Goal: Use online tool/utility: Utilize a website feature to perform a specific function

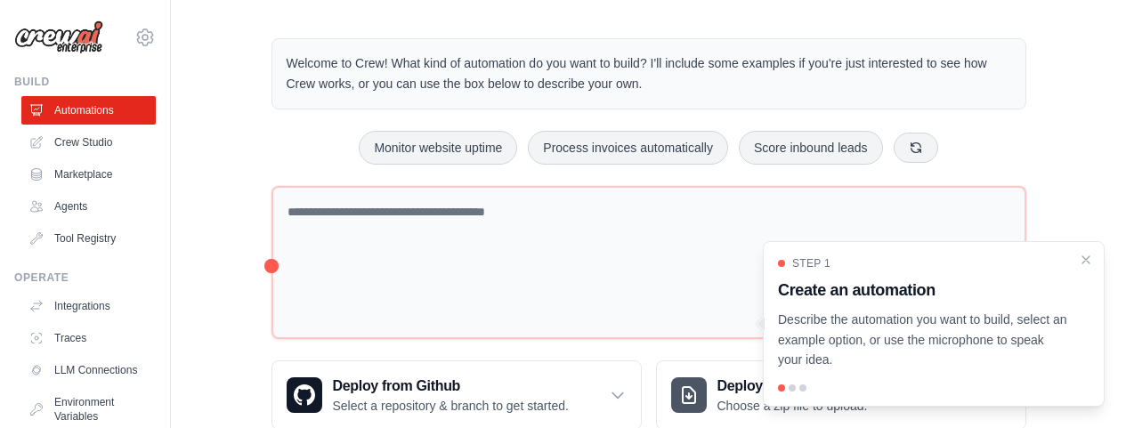
scroll to position [7, 0]
click at [1086, 262] on icon "Close walkthrough" at bounding box center [1086, 259] width 16 height 16
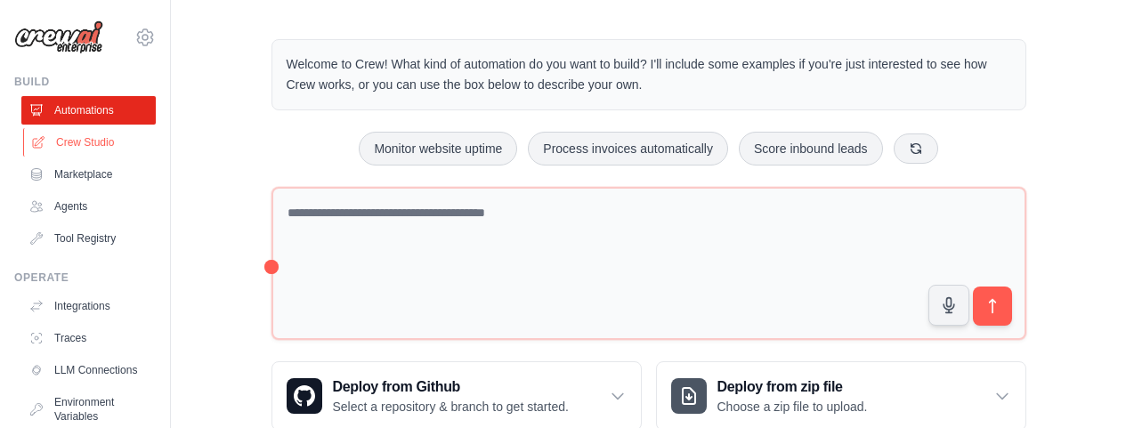
click at [93, 144] on link "Crew Studio" at bounding box center [90, 142] width 134 height 28
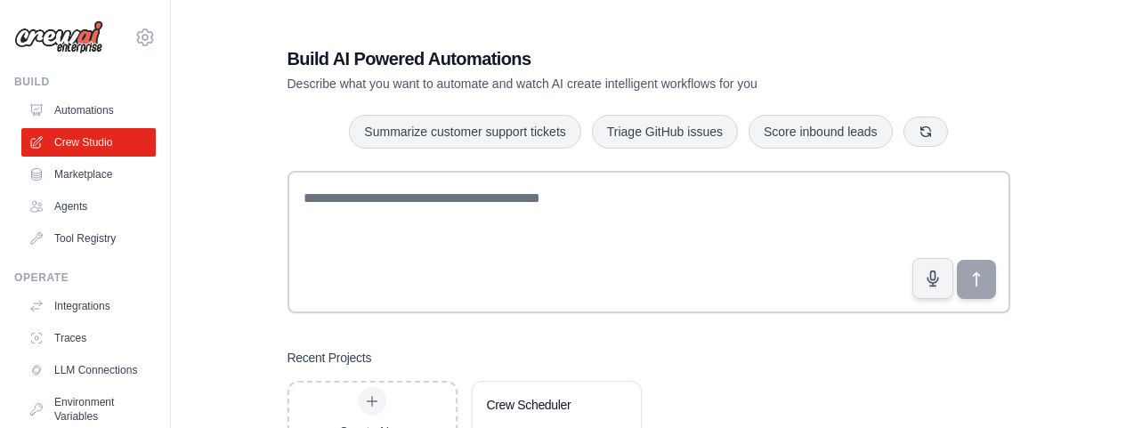
scroll to position [79, 0]
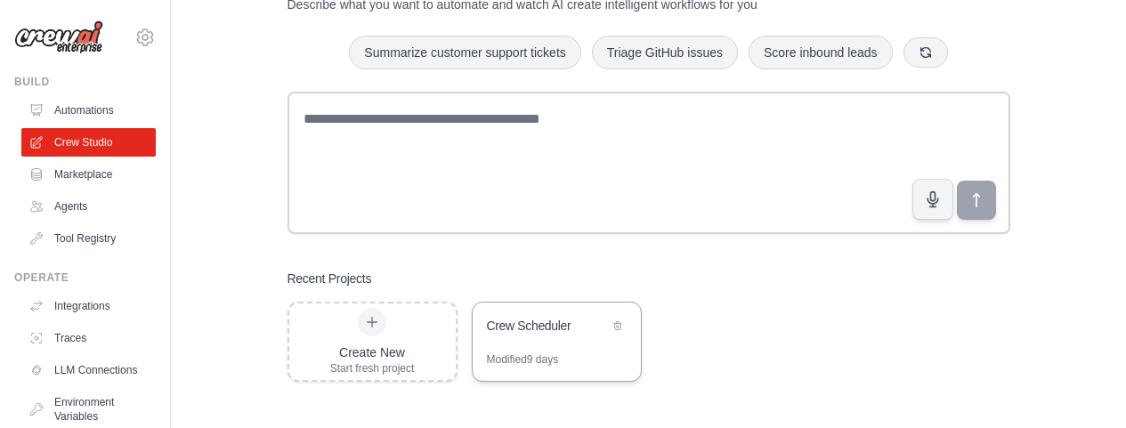
click at [564, 329] on div "Crew Scheduler" at bounding box center [548, 326] width 122 height 18
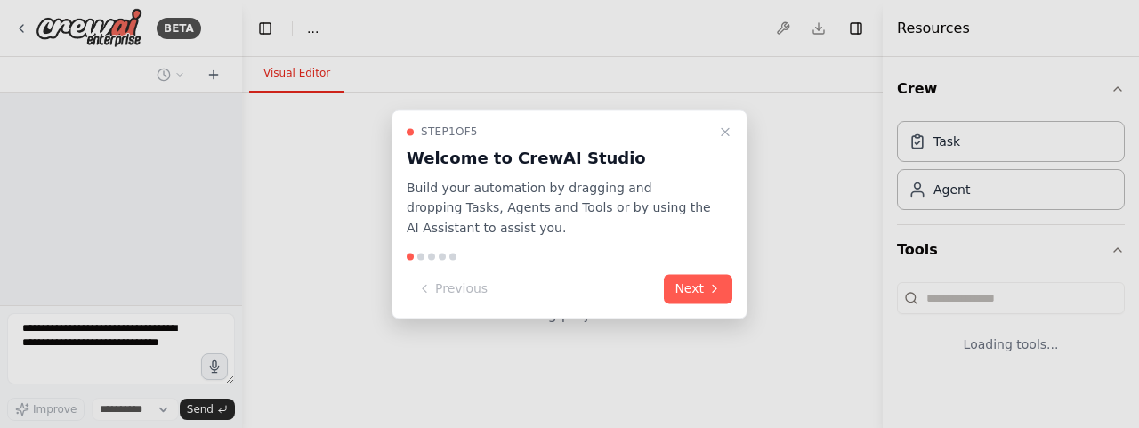
select select "****"
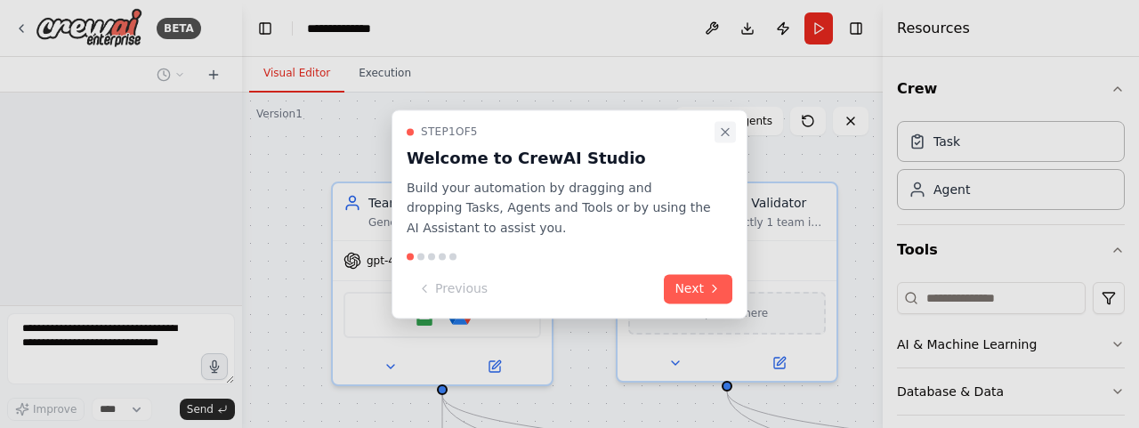
click at [723, 140] on button "Close walkthrough" at bounding box center [725, 131] width 21 height 21
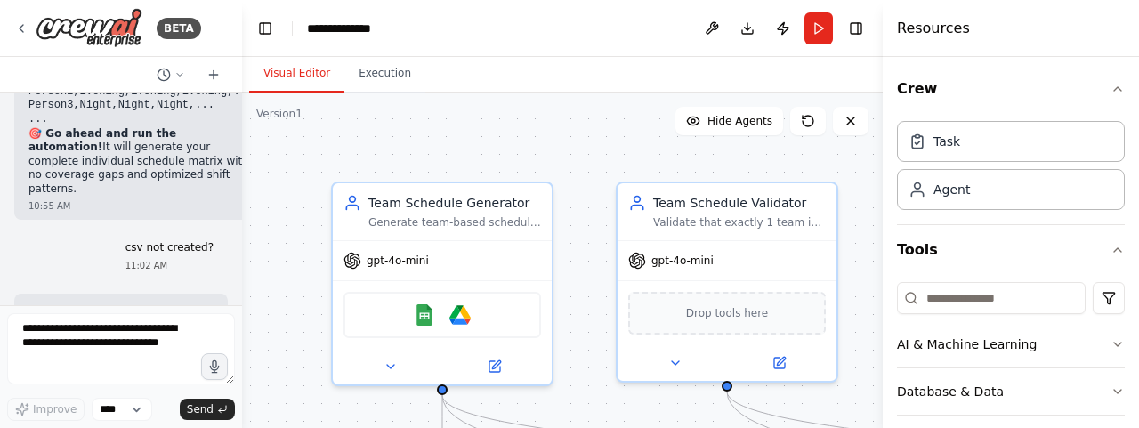
scroll to position [47526, 0]
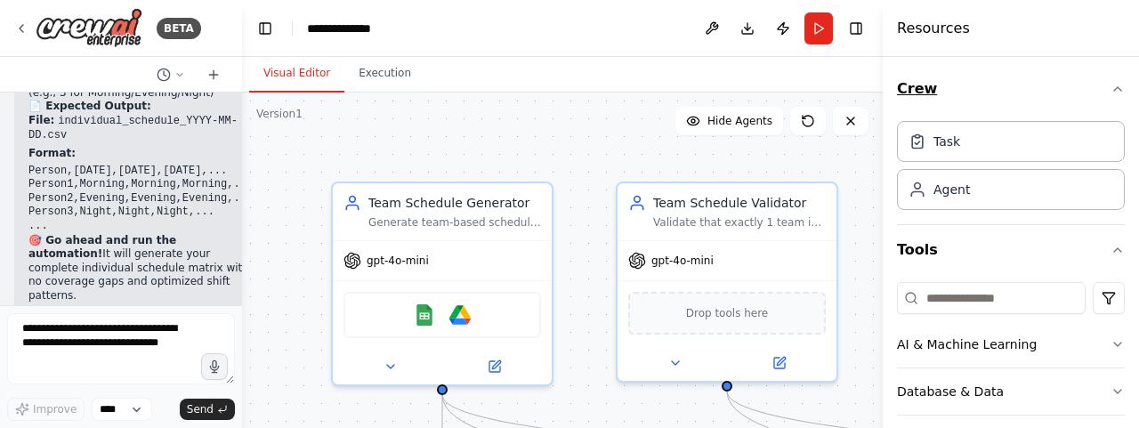
click at [1111, 85] on icon "button" at bounding box center [1118, 89] width 14 height 14
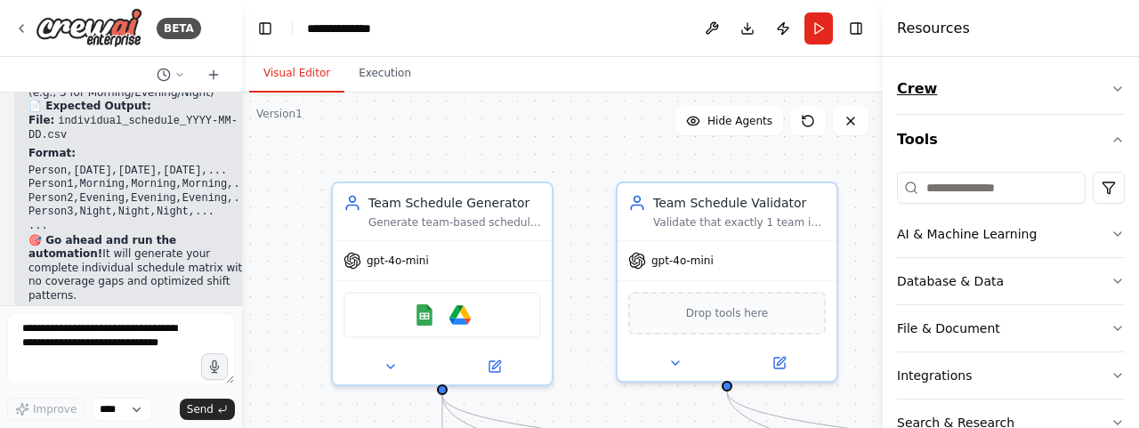
click at [1111, 85] on icon "button" at bounding box center [1118, 89] width 14 height 14
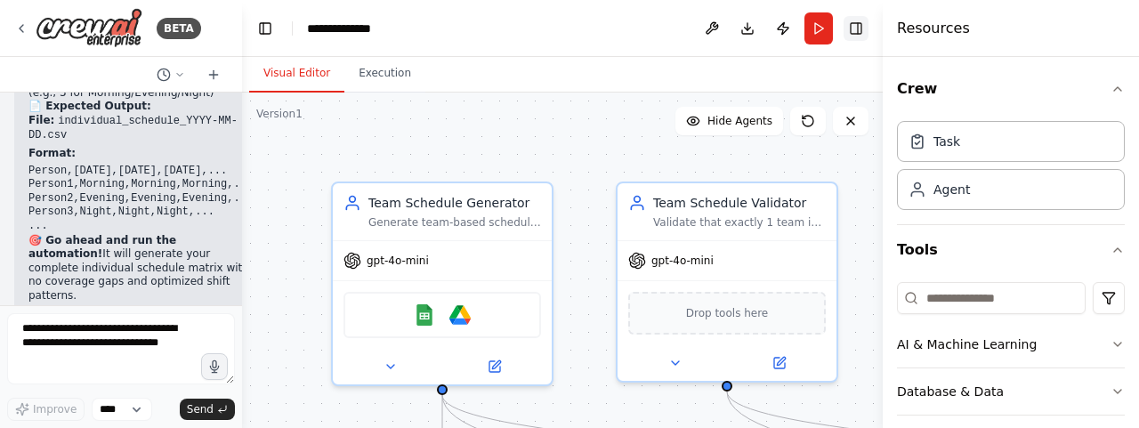
click at [858, 26] on button "Toggle Right Sidebar" at bounding box center [856, 28] width 25 height 25
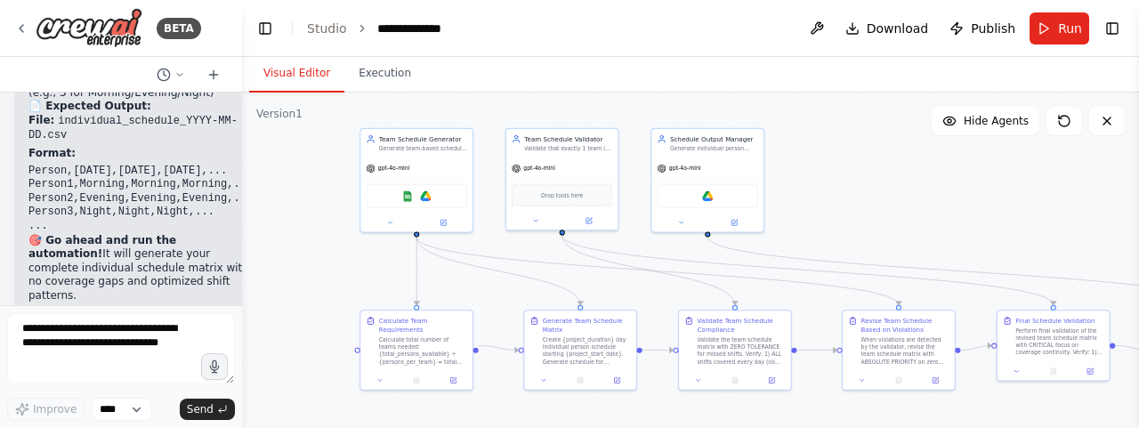
drag, startPoint x: 963, startPoint y: 234, endPoint x: 850, endPoint y: 187, distance: 122.5
click at [850, 187] on div ".deletable-edge-delete-btn { width: 20px; height: 20px; border: 0px solid #ffff…" at bounding box center [690, 315] width 897 height 445
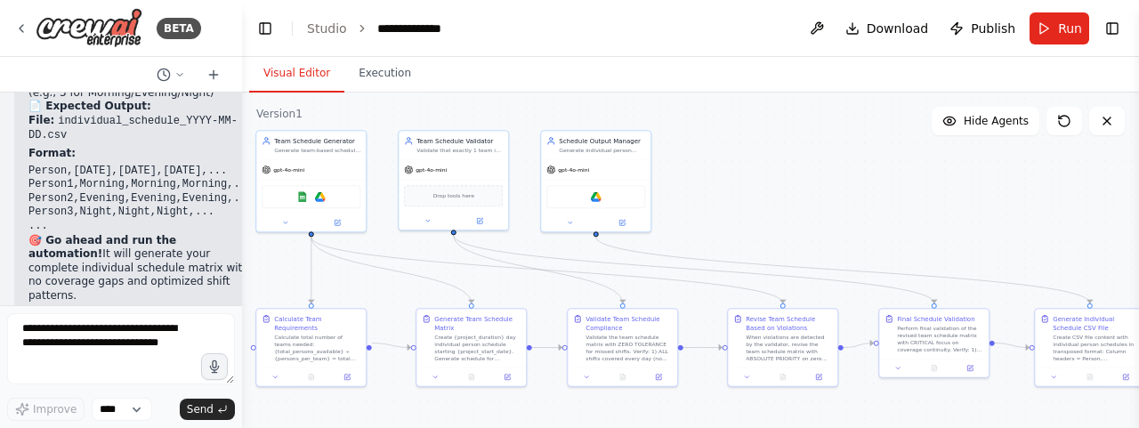
drag, startPoint x: 894, startPoint y: 193, endPoint x: 779, endPoint y: 194, distance: 114.8
click at [779, 194] on div ".deletable-edge-delete-btn { width: 20px; height: 20px; border: 0px solid #ffff…" at bounding box center [690, 315] width 897 height 445
click at [270, 34] on button "Toggle Left Sidebar" at bounding box center [265, 28] width 25 height 25
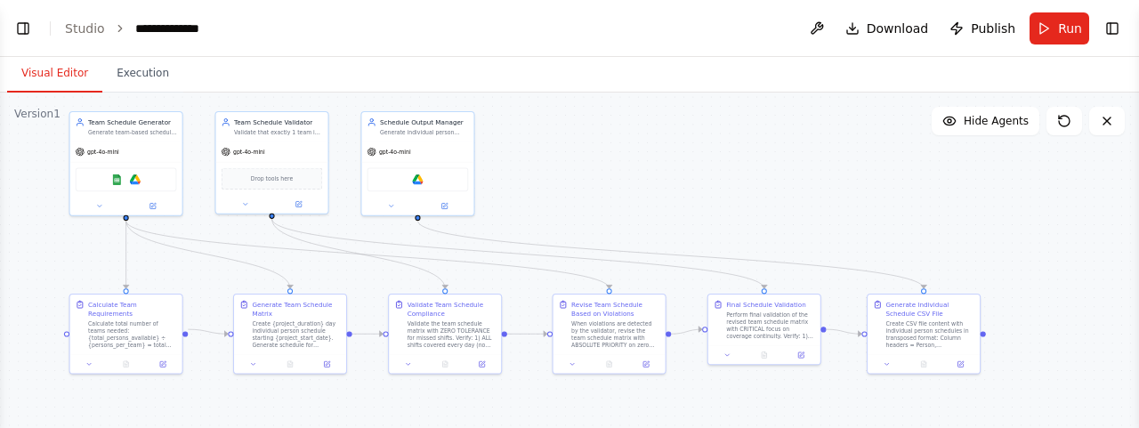
drag, startPoint x: 457, startPoint y: 222, endPoint x: 526, endPoint y: 204, distance: 70.8
click at [526, 204] on div ".deletable-edge-delete-btn { width: 20px; height: 20px; border: 0px solid #ffff…" at bounding box center [569, 315] width 1139 height 445
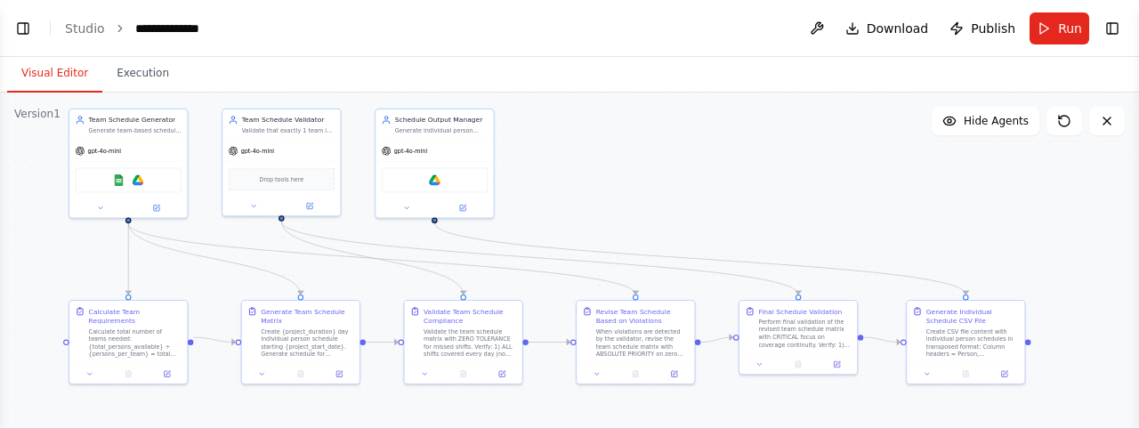
drag, startPoint x: 581, startPoint y: 196, endPoint x: 603, endPoint y: 198, distance: 22.3
click at [603, 198] on div ".deletable-edge-delete-btn { width: 20px; height: 20px; border: 0px solid #ffff…" at bounding box center [569, 315] width 1139 height 445
click at [860, 27] on button "Download" at bounding box center [887, 28] width 98 height 32
click at [634, 27] on header "**********" at bounding box center [569, 28] width 1139 height 57
click at [674, 73] on div "Visual Editor Execution" at bounding box center [569, 75] width 1139 height 36
